Goal: Find specific page/section: Find specific page/section

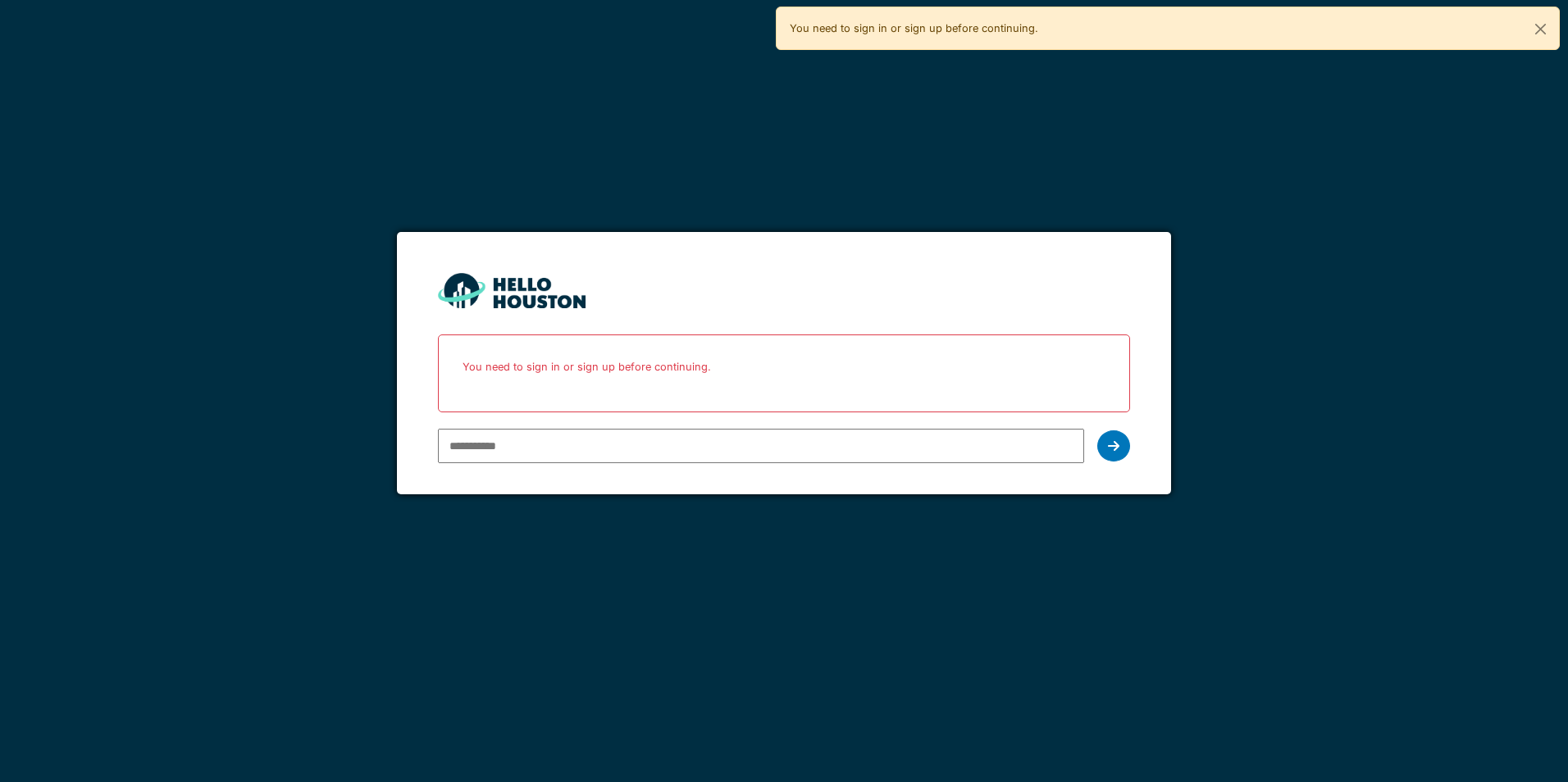
type input "**********"
click at [1113, 413] on div "You need to sign in or sign up before continuing." at bounding box center [783, 374] width 691 height 78
click at [1121, 449] on div at bounding box center [1114, 446] width 33 height 31
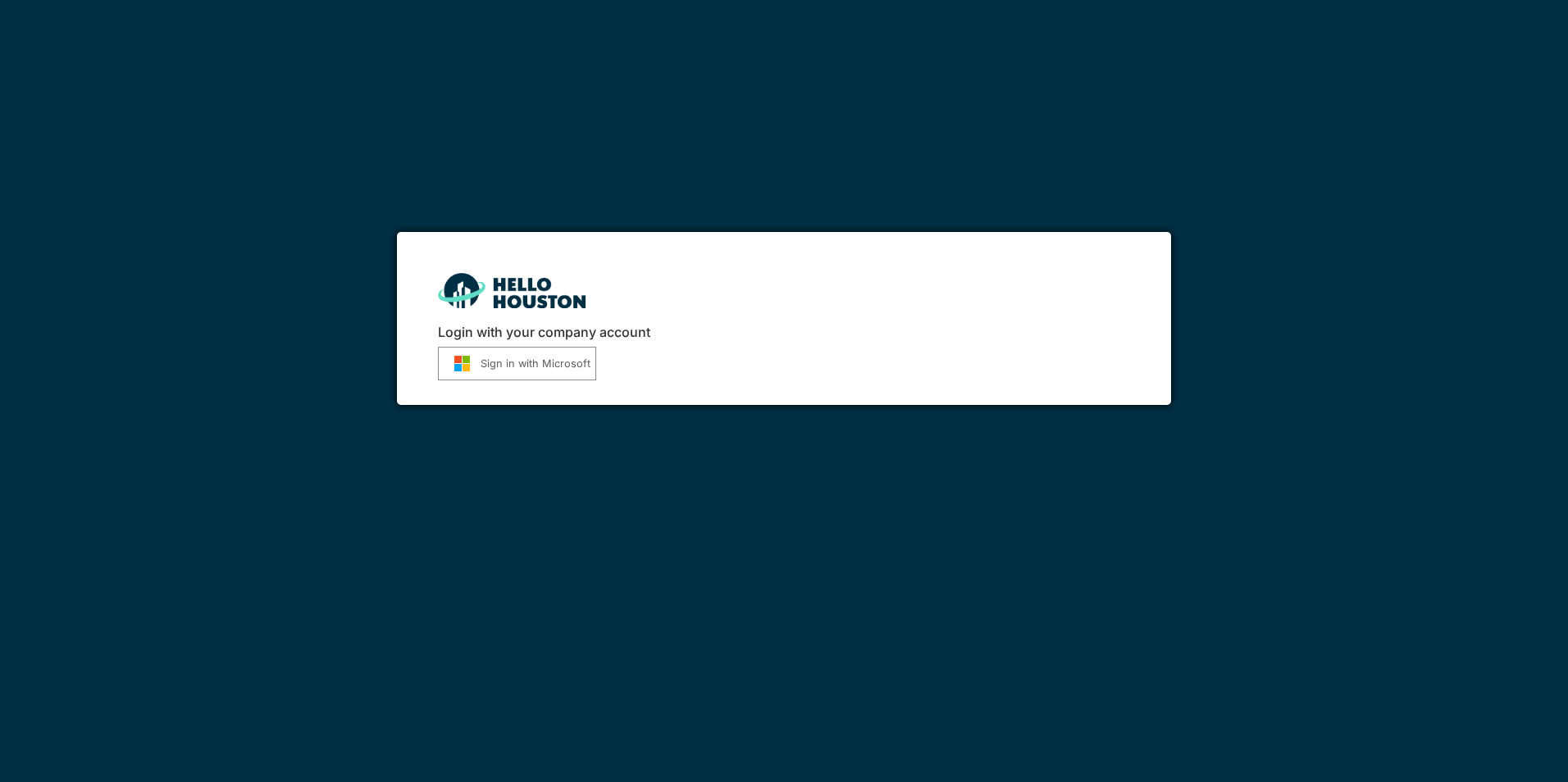
click at [527, 367] on button "Sign in with Microsoft" at bounding box center [517, 363] width 158 height 34
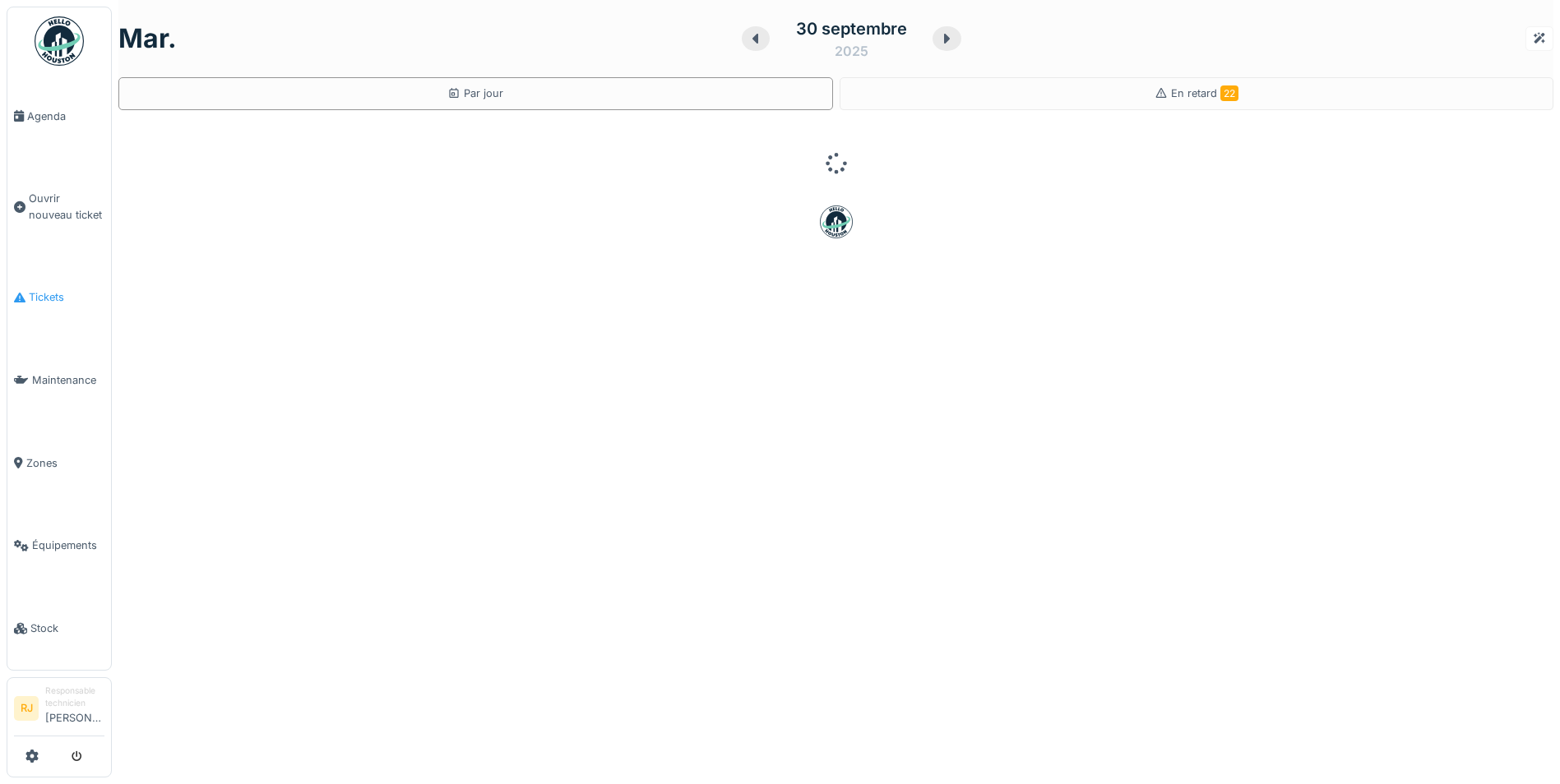
click at [64, 291] on span "Tickets" at bounding box center [66, 297] width 75 height 16
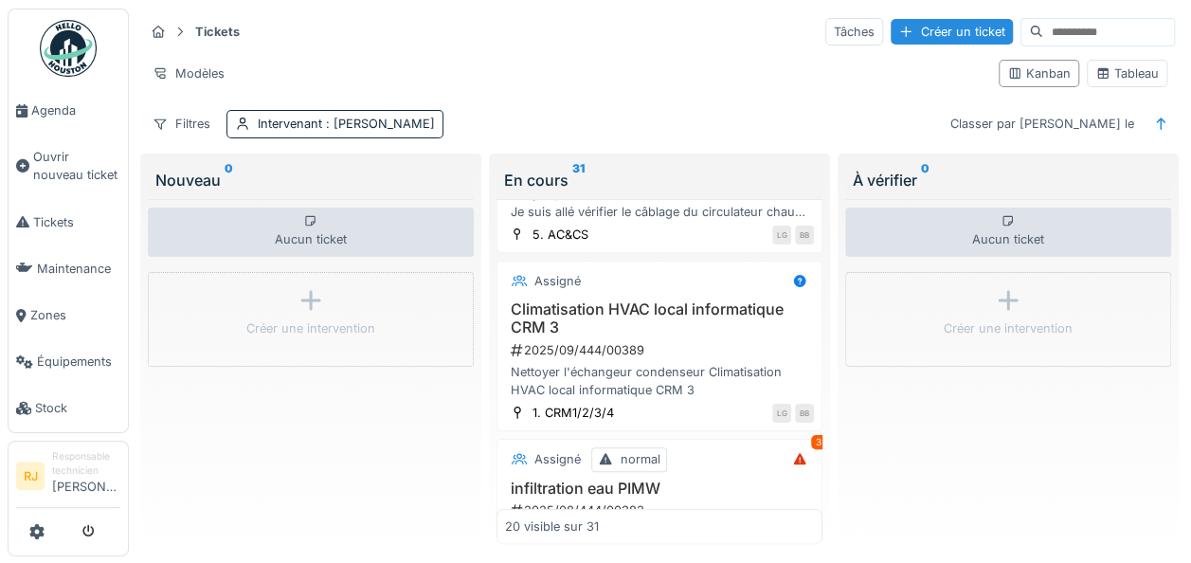
scroll to position [2275, 0]
